Goal: Task Accomplishment & Management: Complete application form

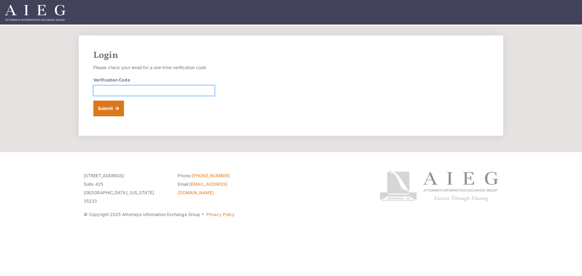
click at [104, 89] on input "Verification Code" at bounding box center [153, 91] width 121 height 10
paste input "491189"
type input "491189"
click at [102, 112] on button "Submit" at bounding box center [108, 109] width 31 height 16
click at [135, 90] on input "Verification Code" at bounding box center [153, 91] width 121 height 10
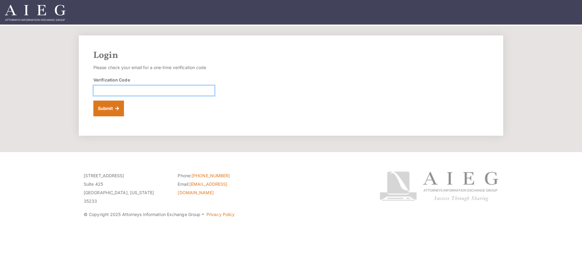
paste input "960465"
type input "960465"
click at [95, 106] on button "Submit" at bounding box center [108, 109] width 31 height 16
